Goal: Information Seeking & Learning: Understand process/instructions

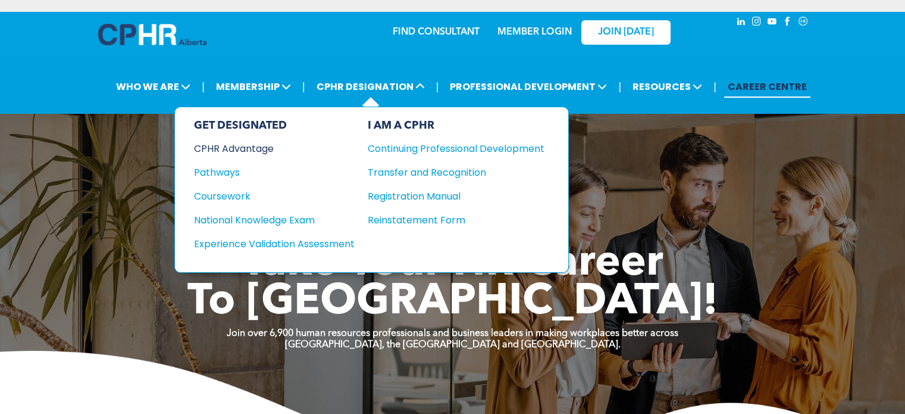
click at [227, 141] on div "CPHR Advantage" at bounding box center [266, 148] width 145 height 15
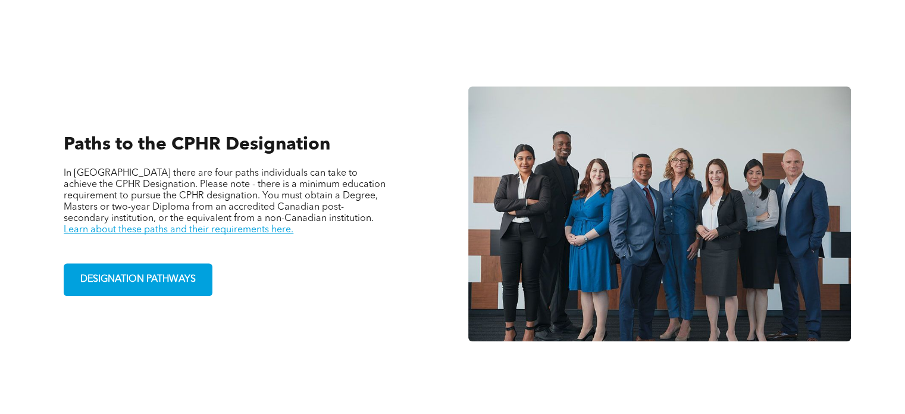
scroll to position [798, 0]
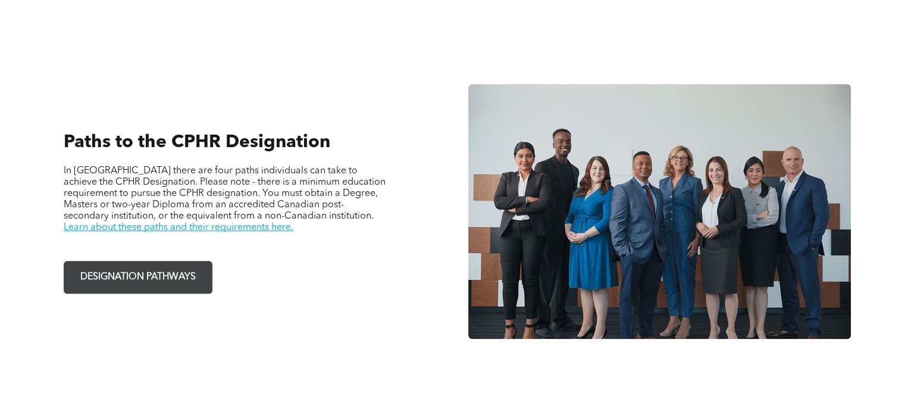
click at [117, 265] on span "DESIGNATION PATHWAYS" at bounding box center [138, 276] width 124 height 23
